Goal: Obtain resource: Obtain resource

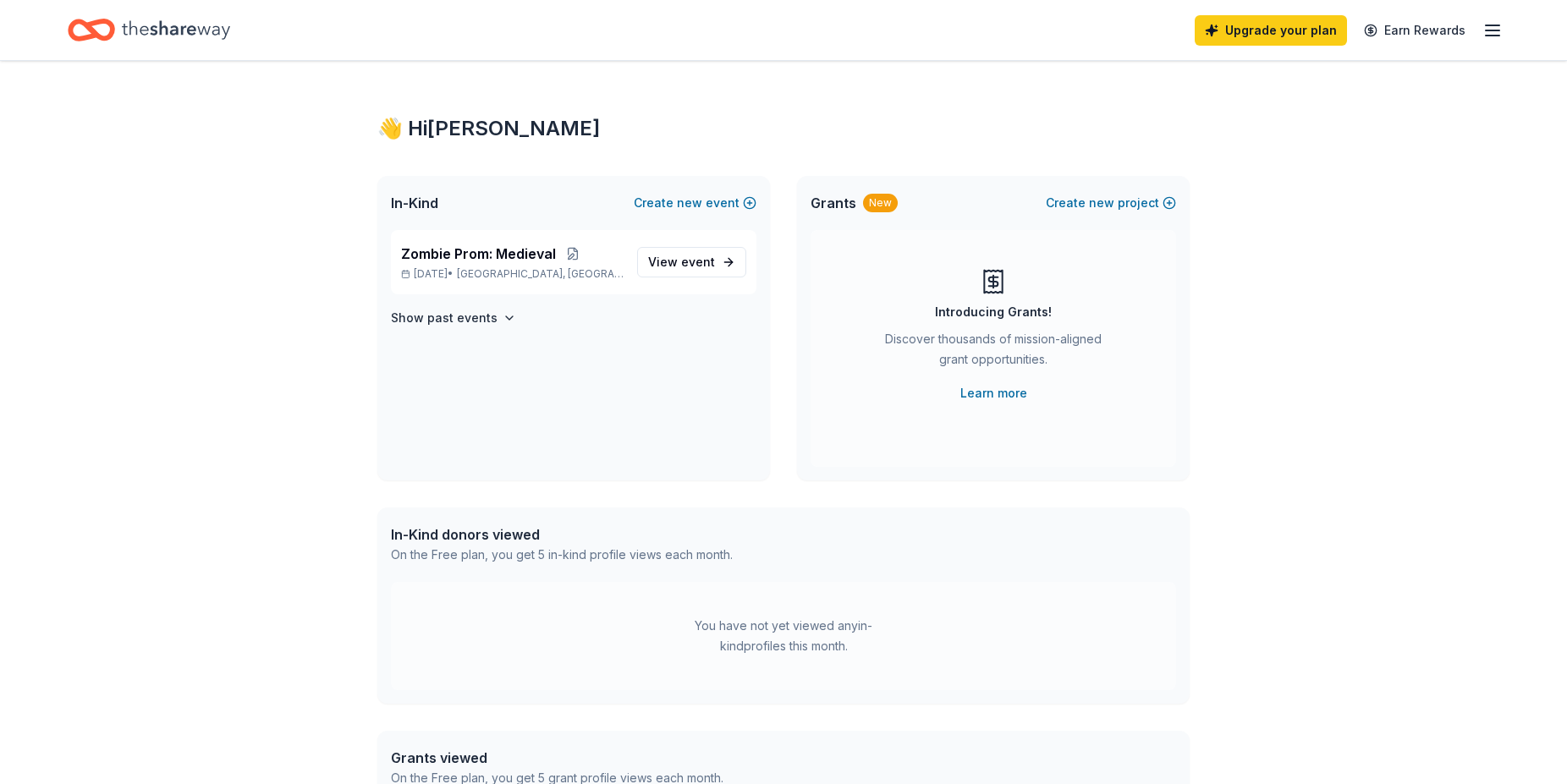
click at [166, 29] on icon "Home" at bounding box center [176, 30] width 108 height 19
click at [180, 34] on icon "Home" at bounding box center [176, 30] width 108 height 34
click at [96, 34] on icon "Home" at bounding box center [100, 30] width 26 height 17
click at [1498, 25] on line "button" at bounding box center [1493, 25] width 14 height 0
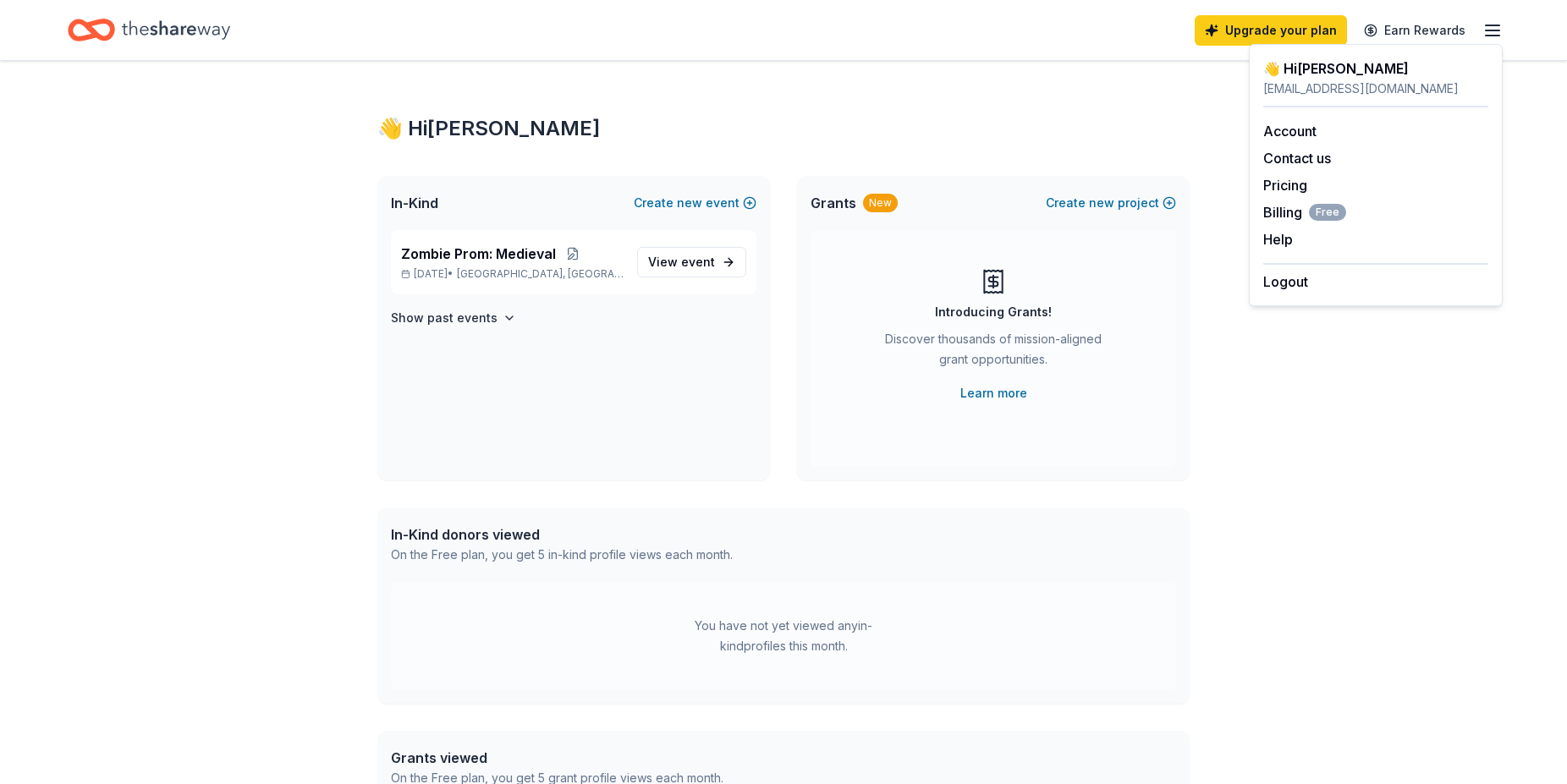
click at [93, 39] on icon "Home" at bounding box center [91, 30] width 47 height 40
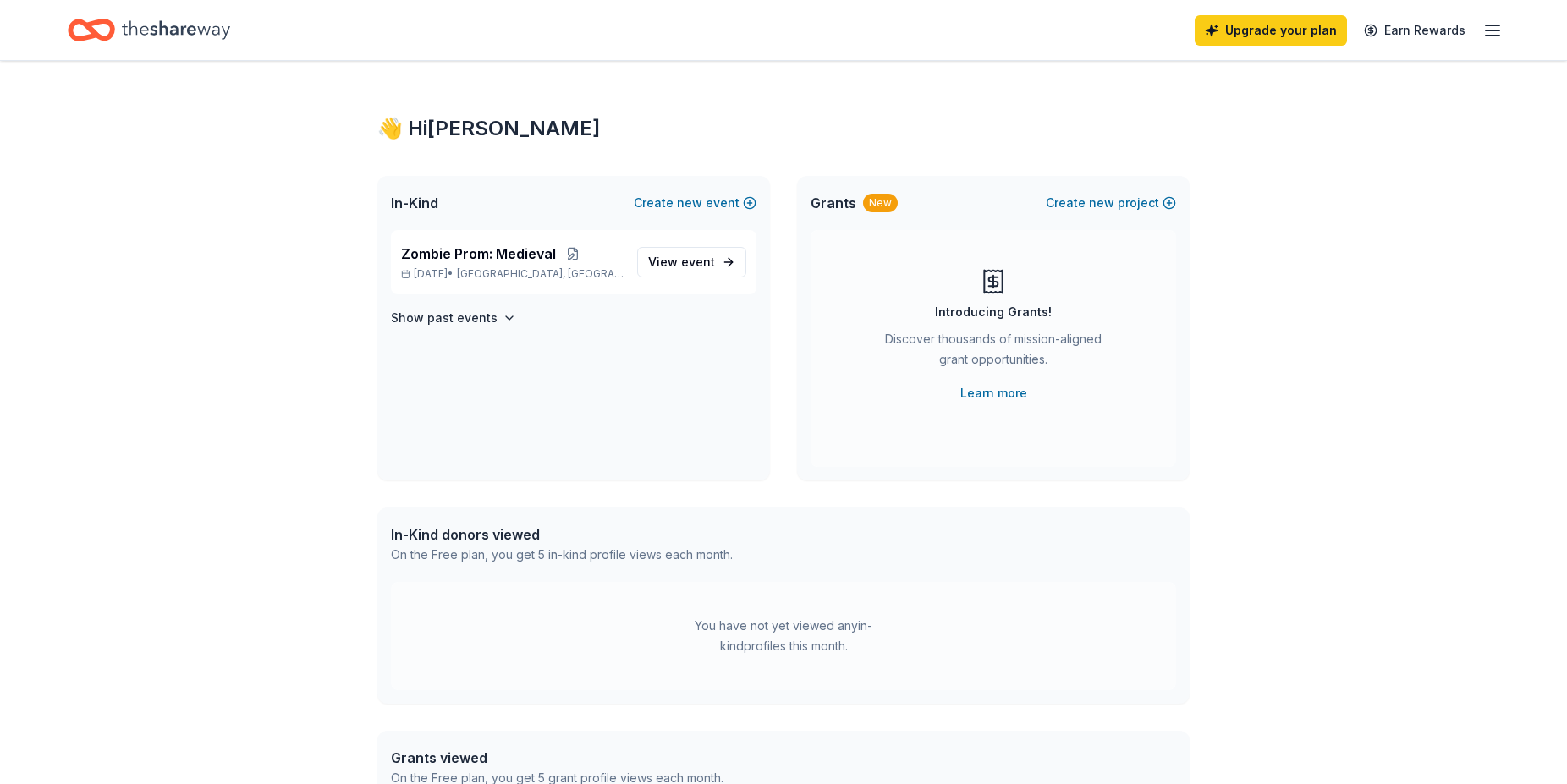
click at [165, 37] on icon "Home" at bounding box center [176, 30] width 108 height 34
click at [210, 33] on icon "Home" at bounding box center [176, 30] width 108 height 34
click at [607, 289] on div "Zombie Prom: Medieval [DATE] • [GEOGRAPHIC_DATA], IN View event" at bounding box center [573, 261] width 366 height 64
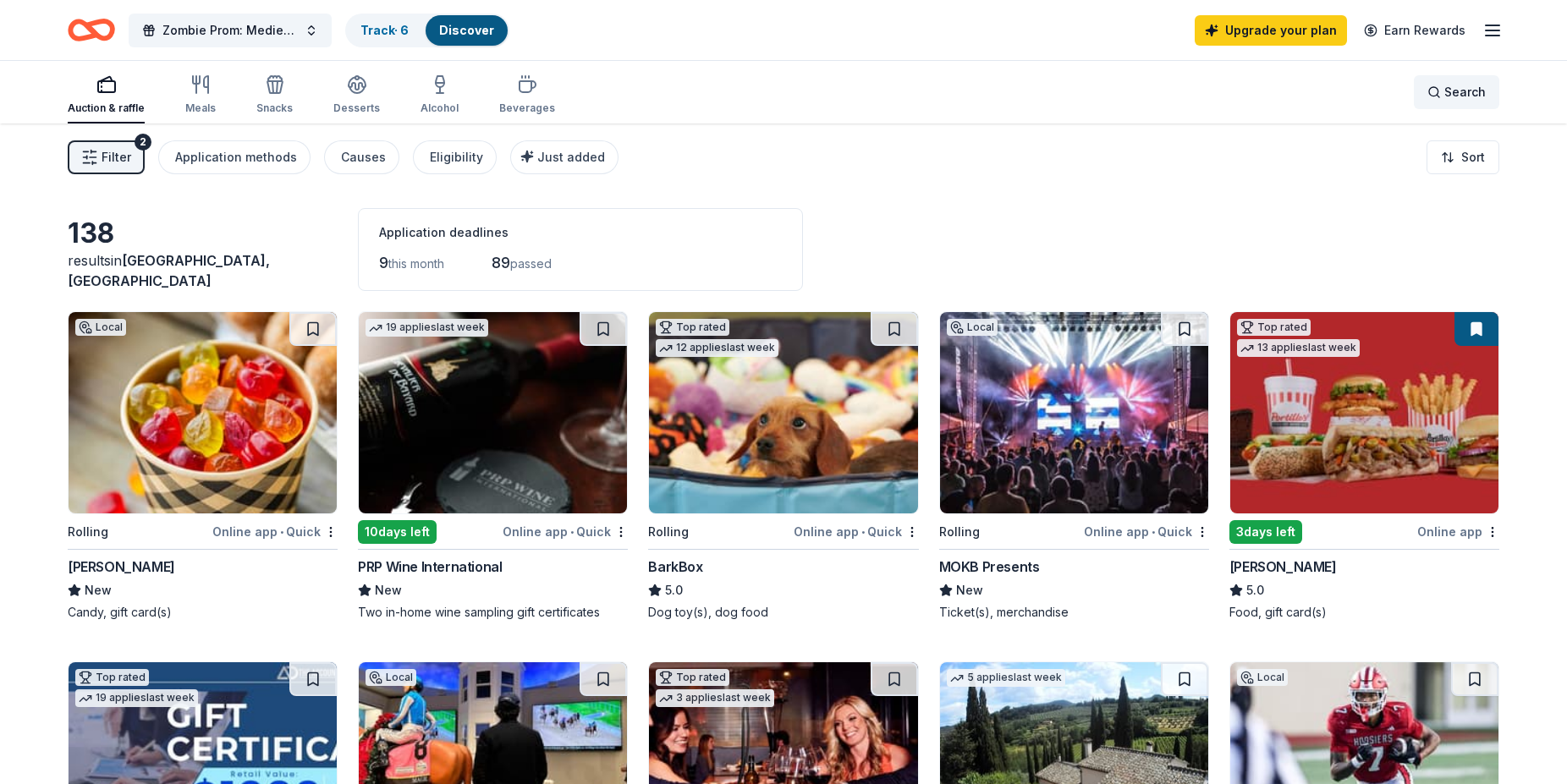
click at [1470, 87] on span "Search" at bounding box center [1466, 92] width 42 height 20
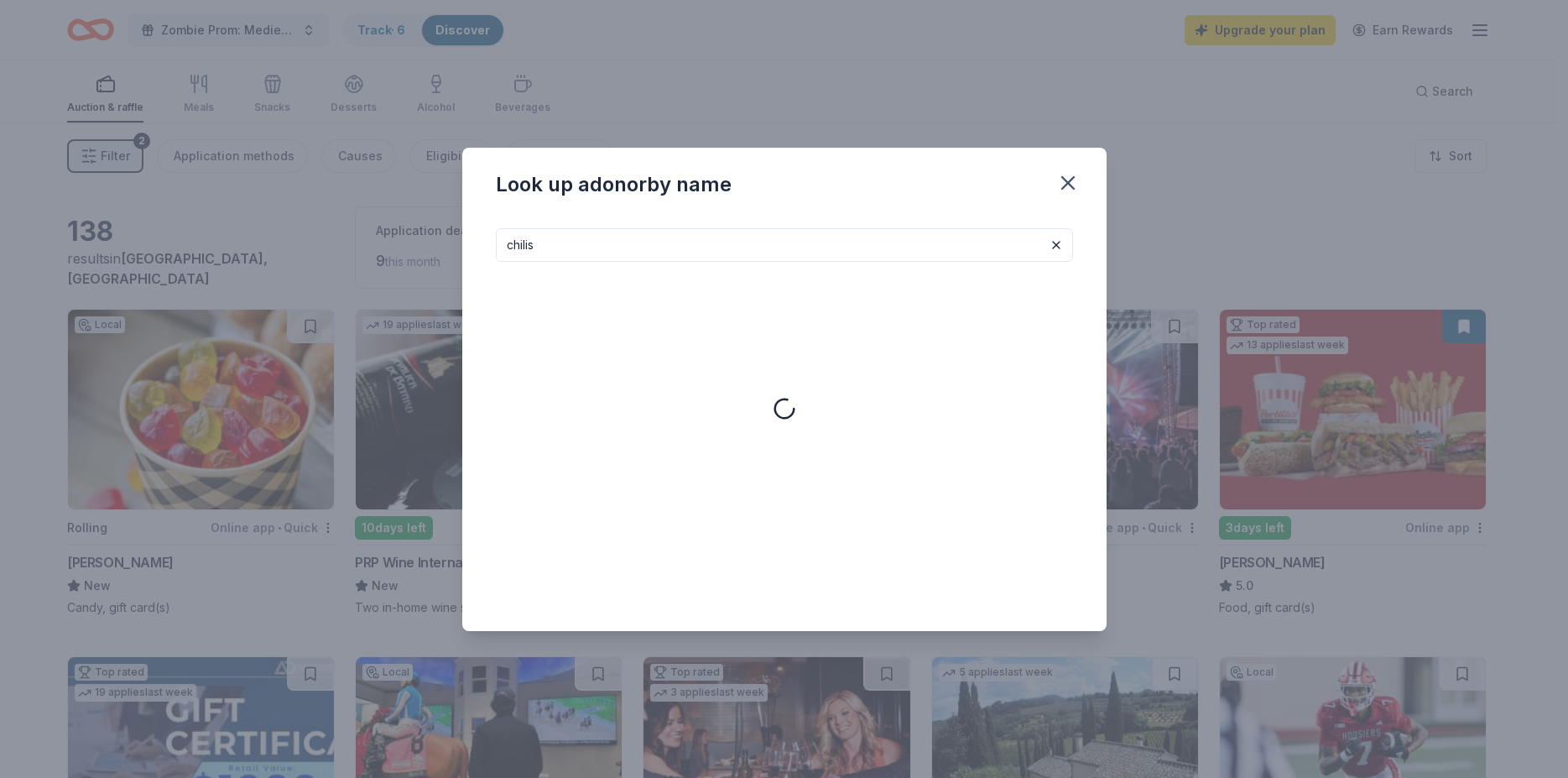
type input "chilis"
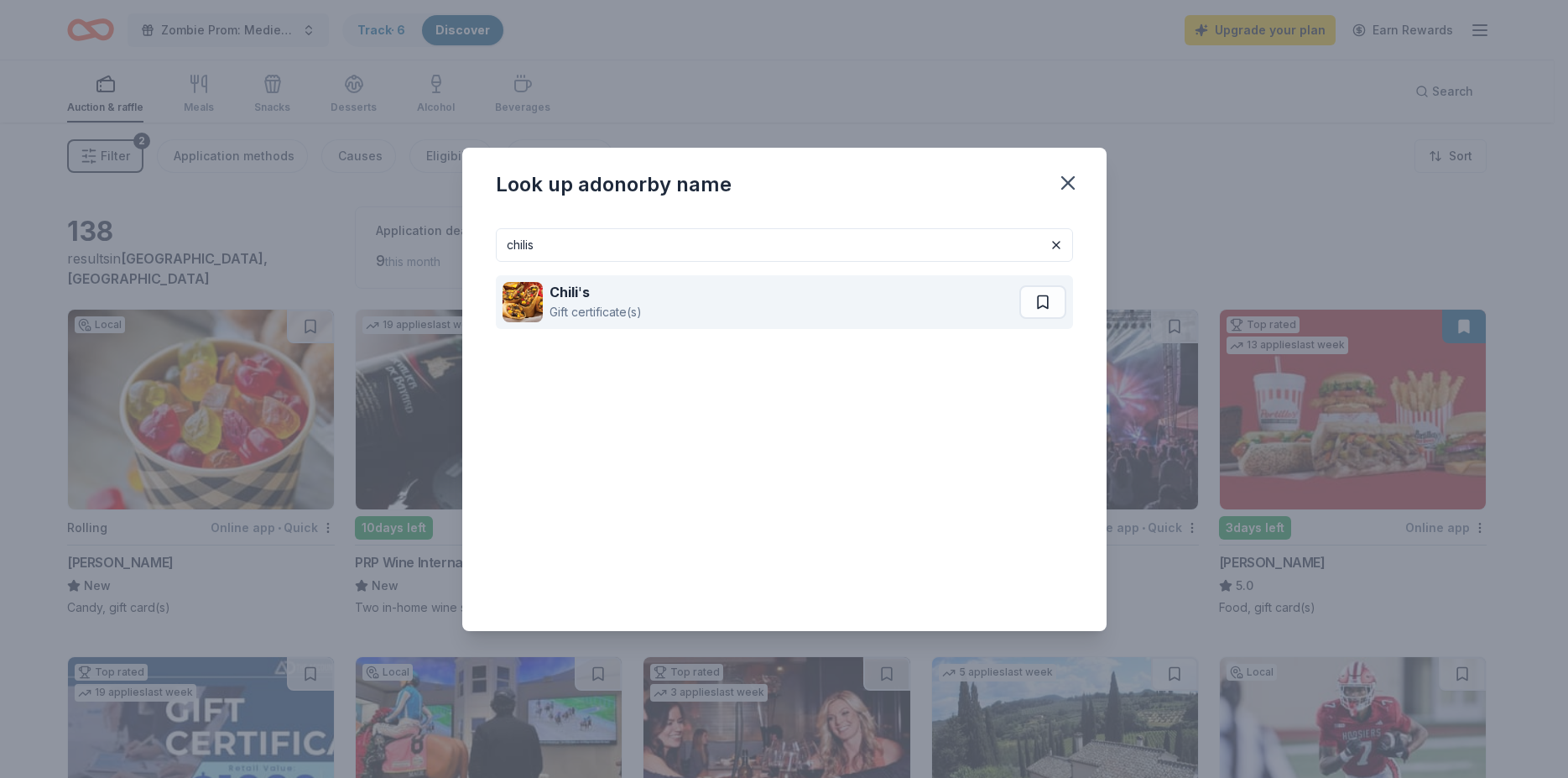
click at [540, 301] on img at bounding box center [523, 303] width 41 height 41
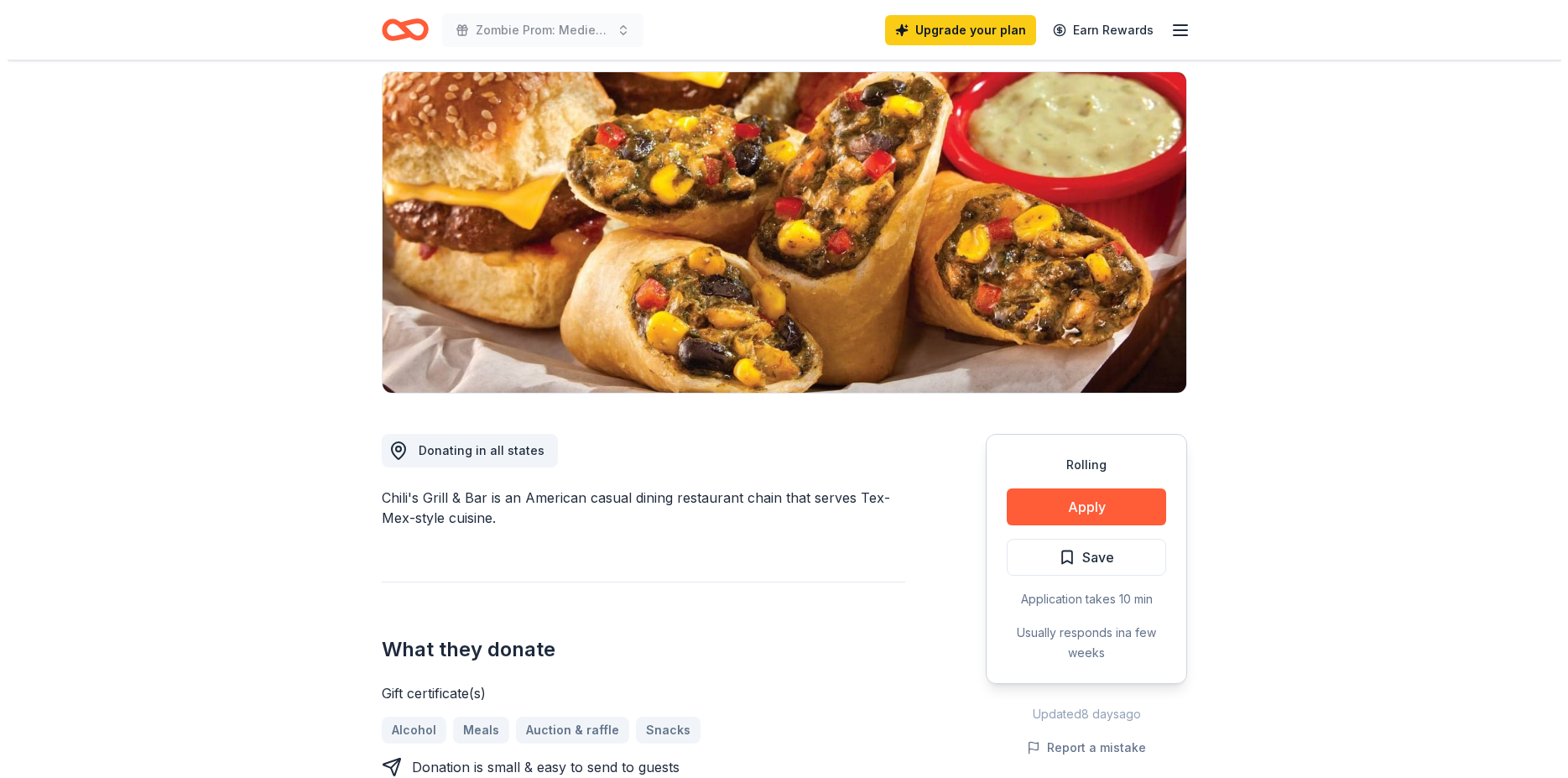
scroll to position [172, 0]
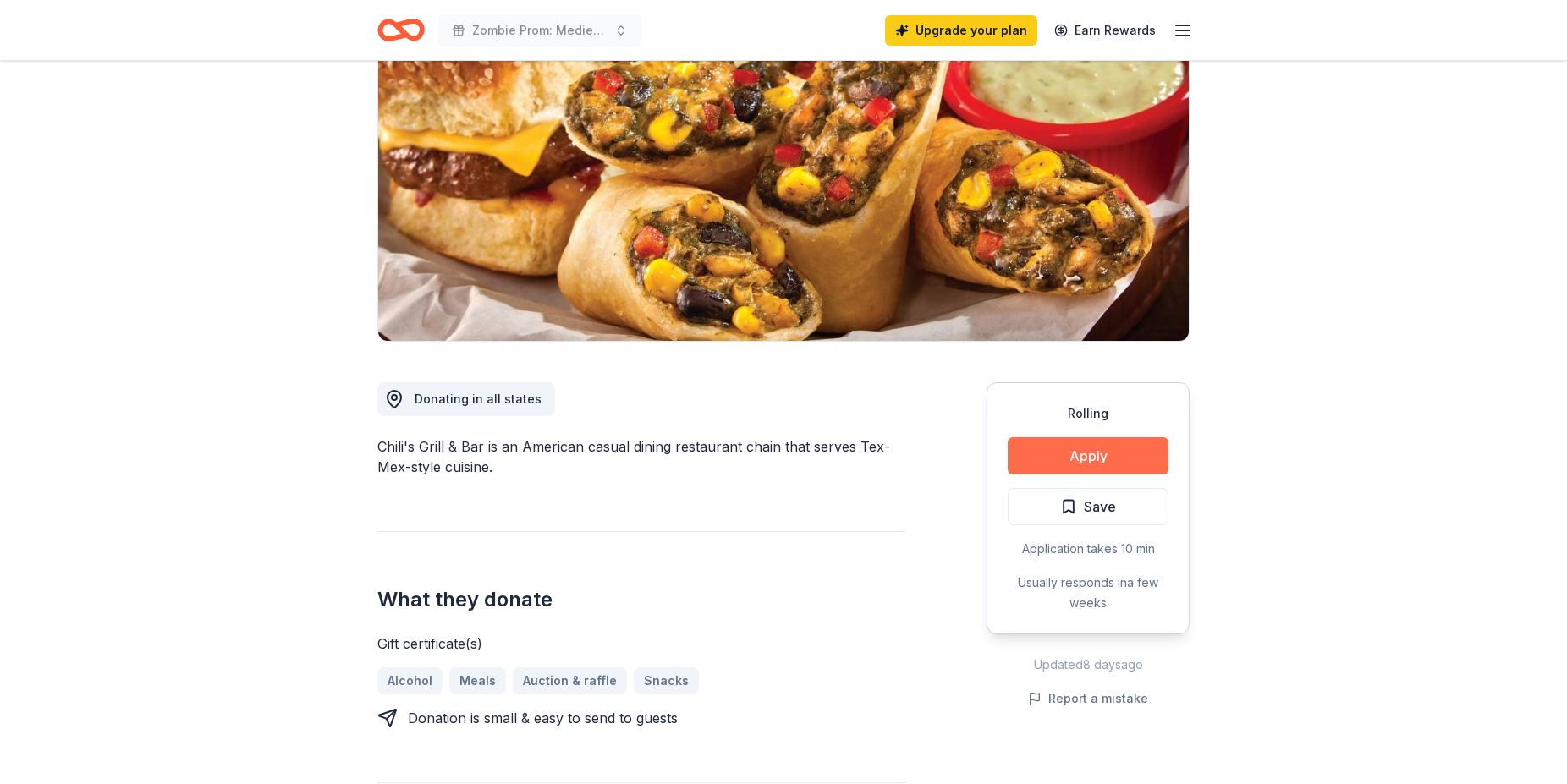
click at [1073, 448] on button "Apply" at bounding box center [1088, 456] width 161 height 37
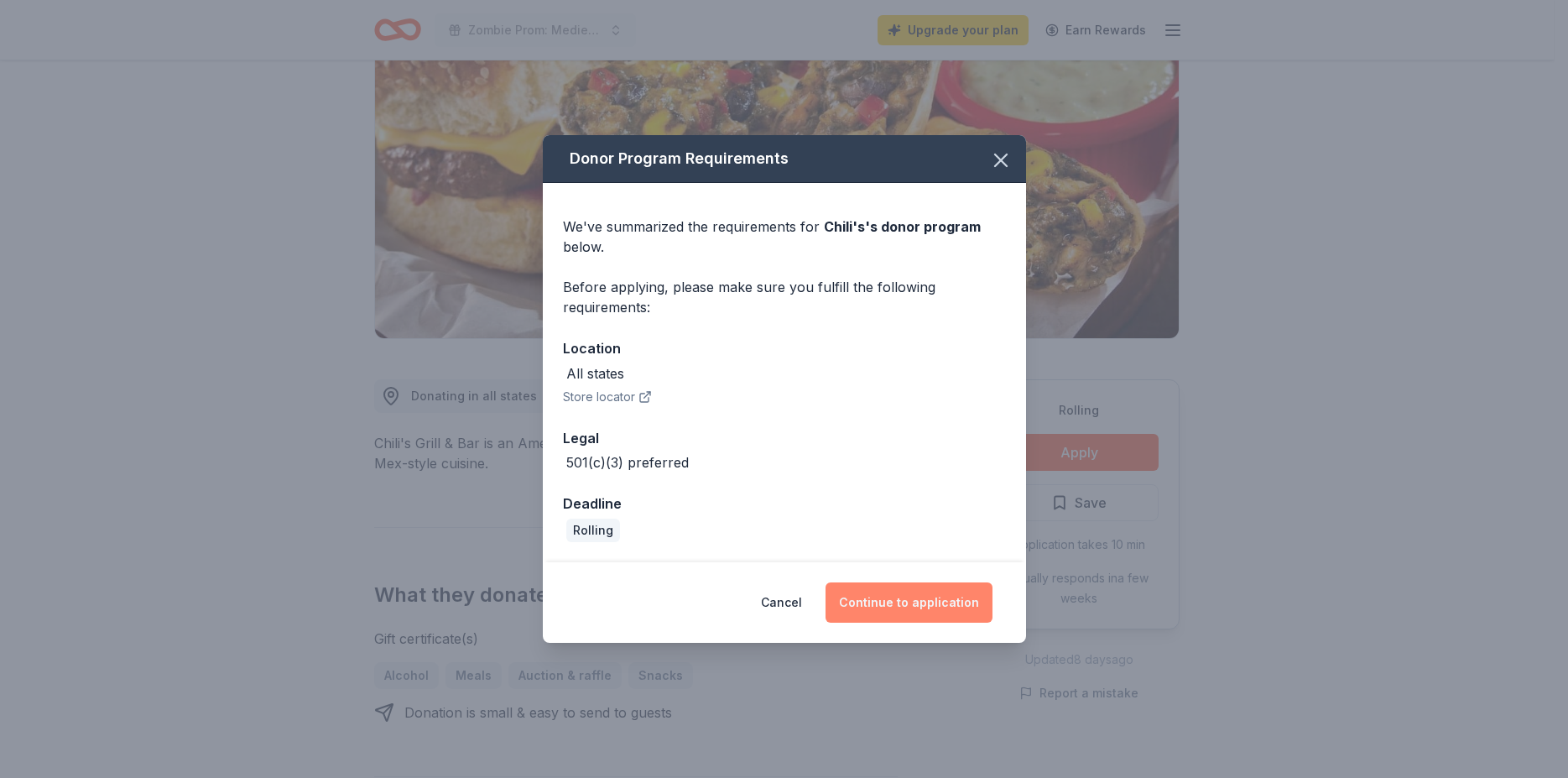
click at [945, 603] on button "Continue to application" at bounding box center [909, 603] width 167 height 41
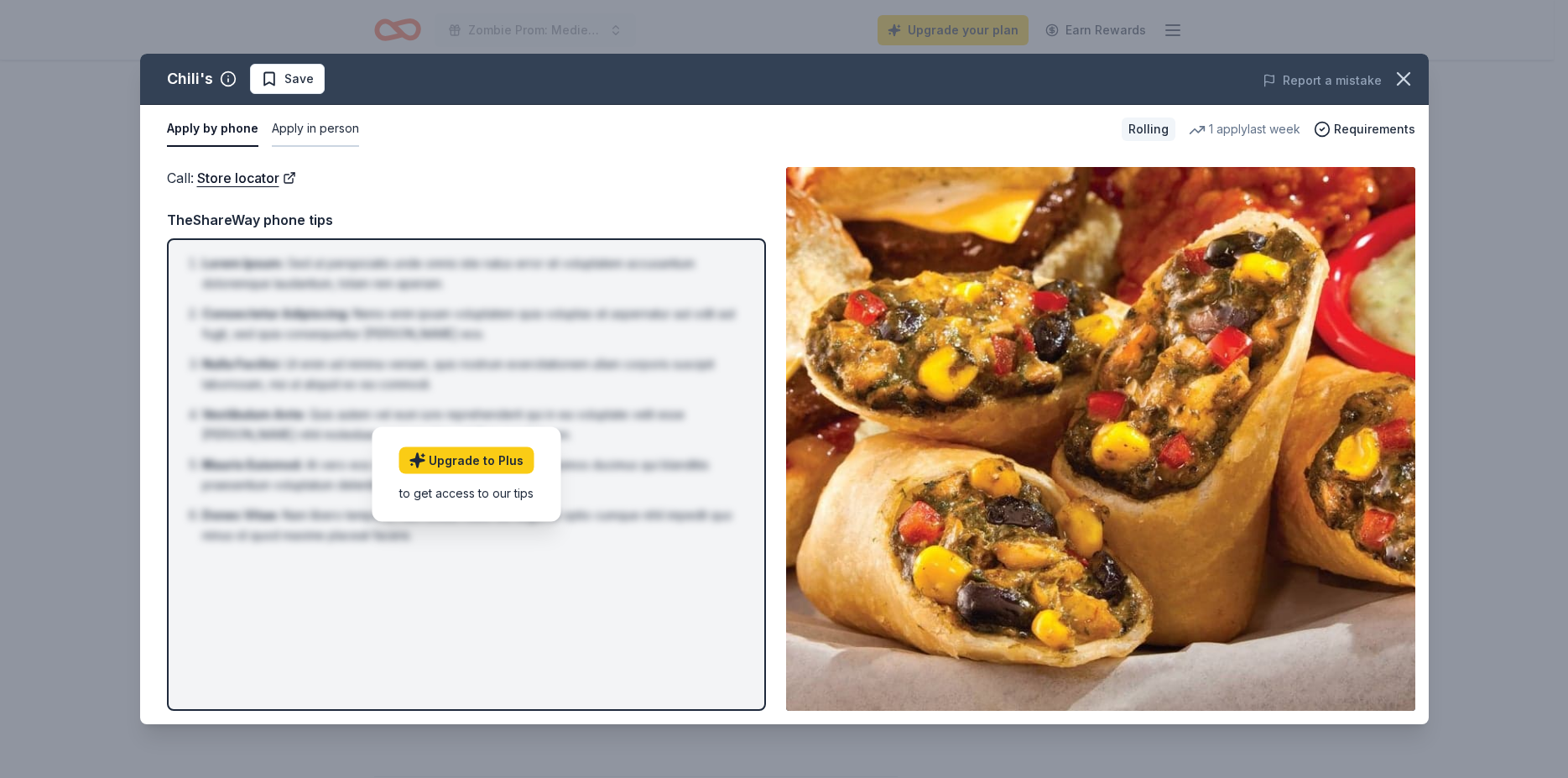
click at [302, 129] on button "Apply in person" at bounding box center [315, 129] width 88 height 35
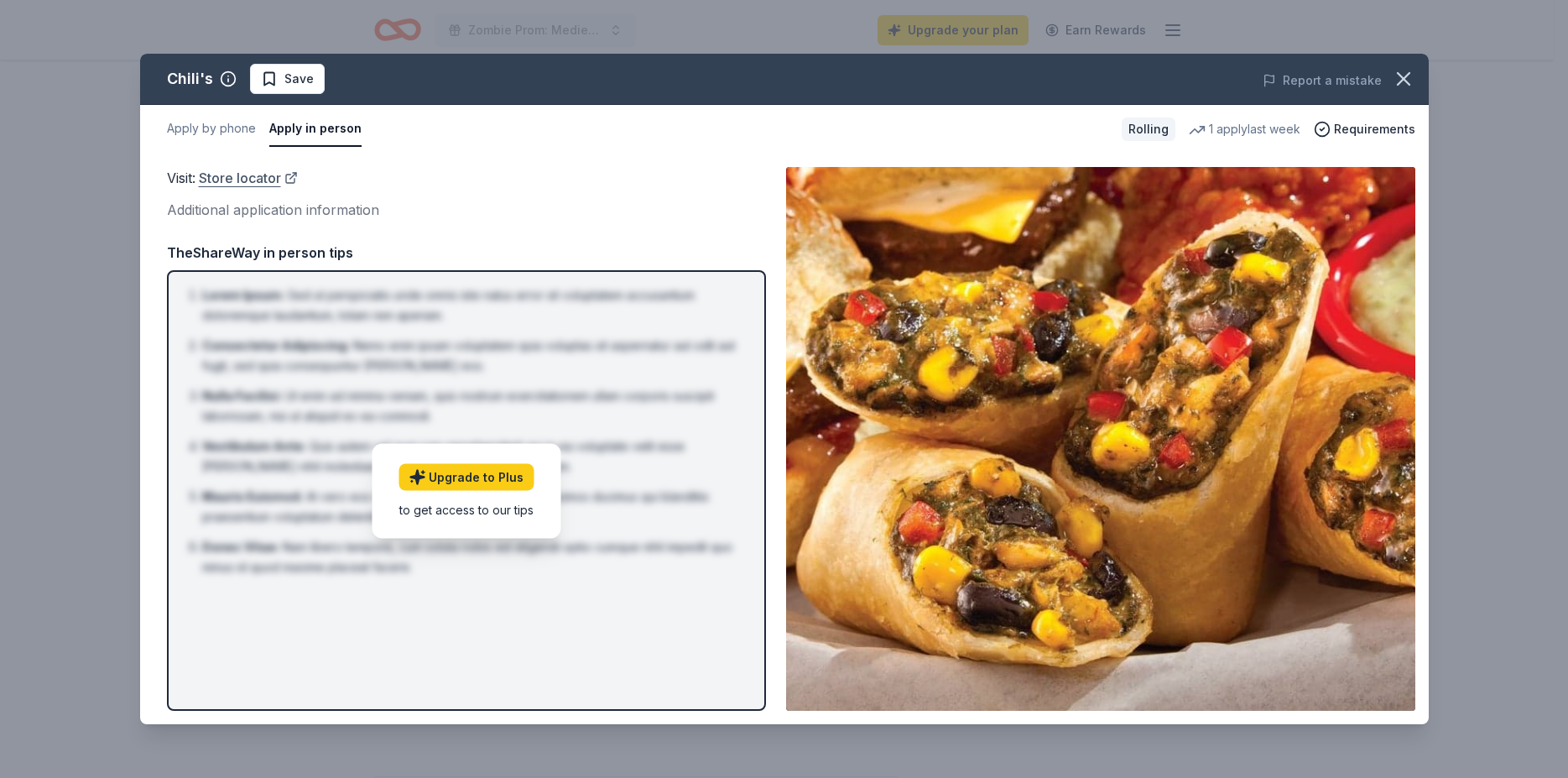
click at [258, 182] on link "Store locator" at bounding box center [248, 178] width 99 height 22
